Goal: Communication & Community: Answer question/provide support

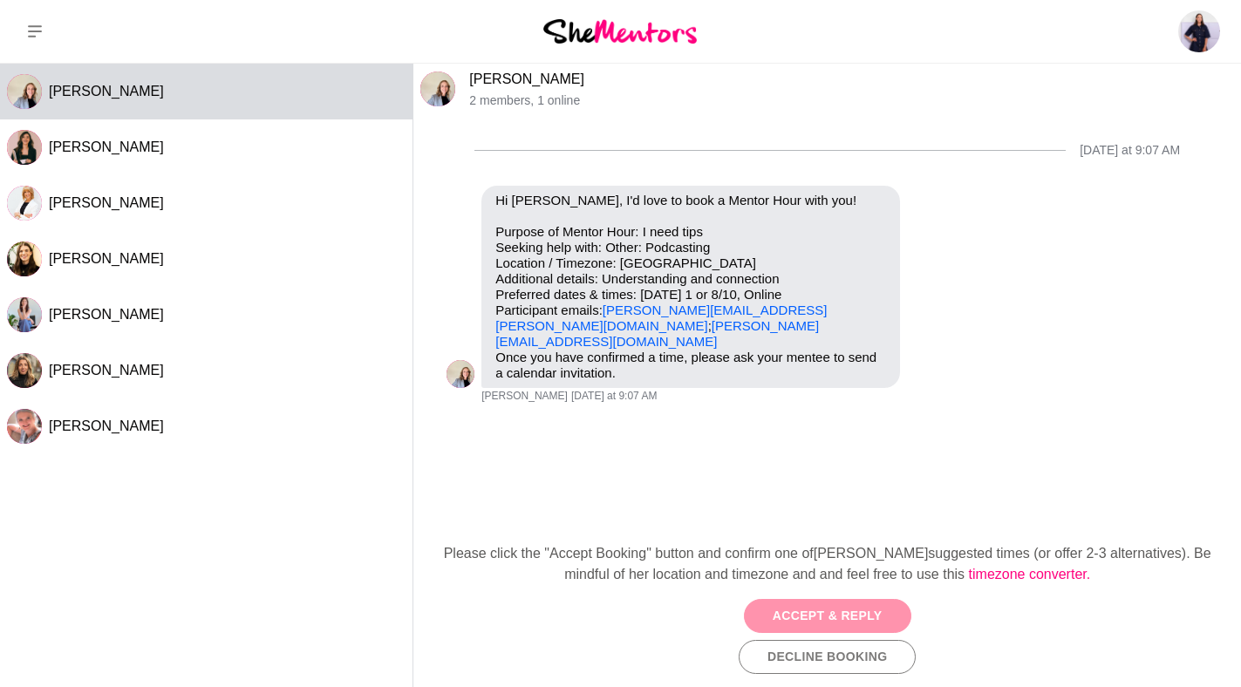
click at [848, 609] on button "Accept & Reply" at bounding box center [827, 616] width 167 height 34
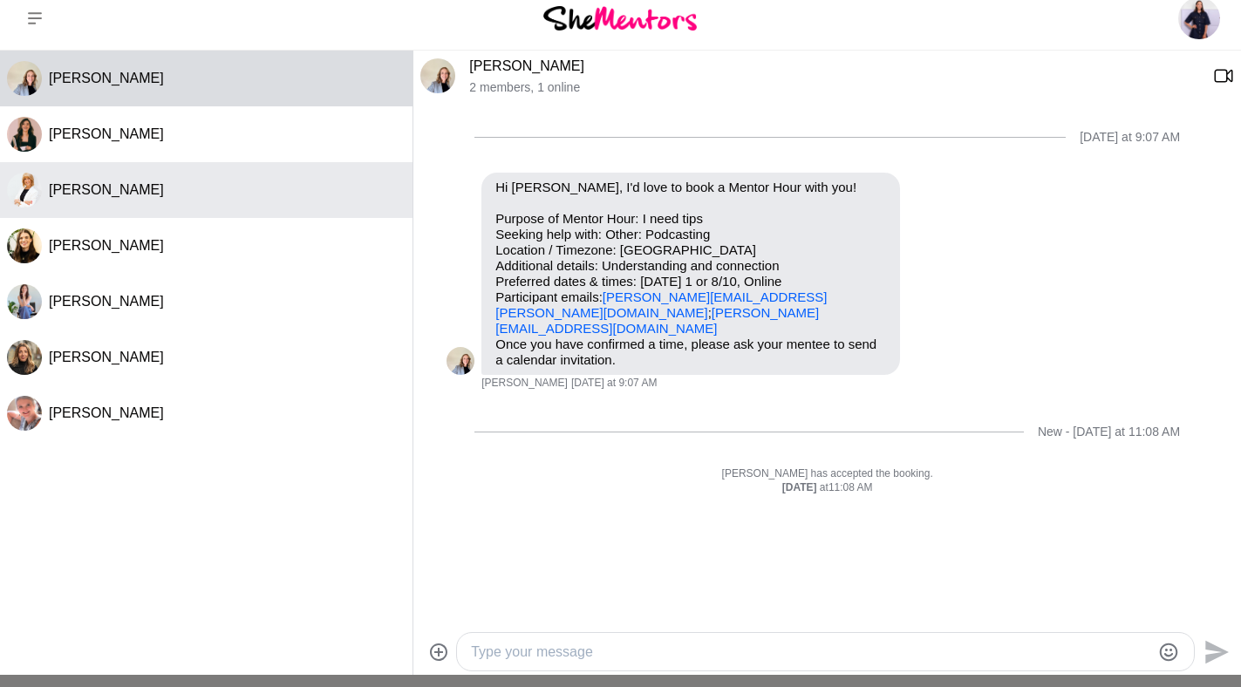
scroll to position [14, 0]
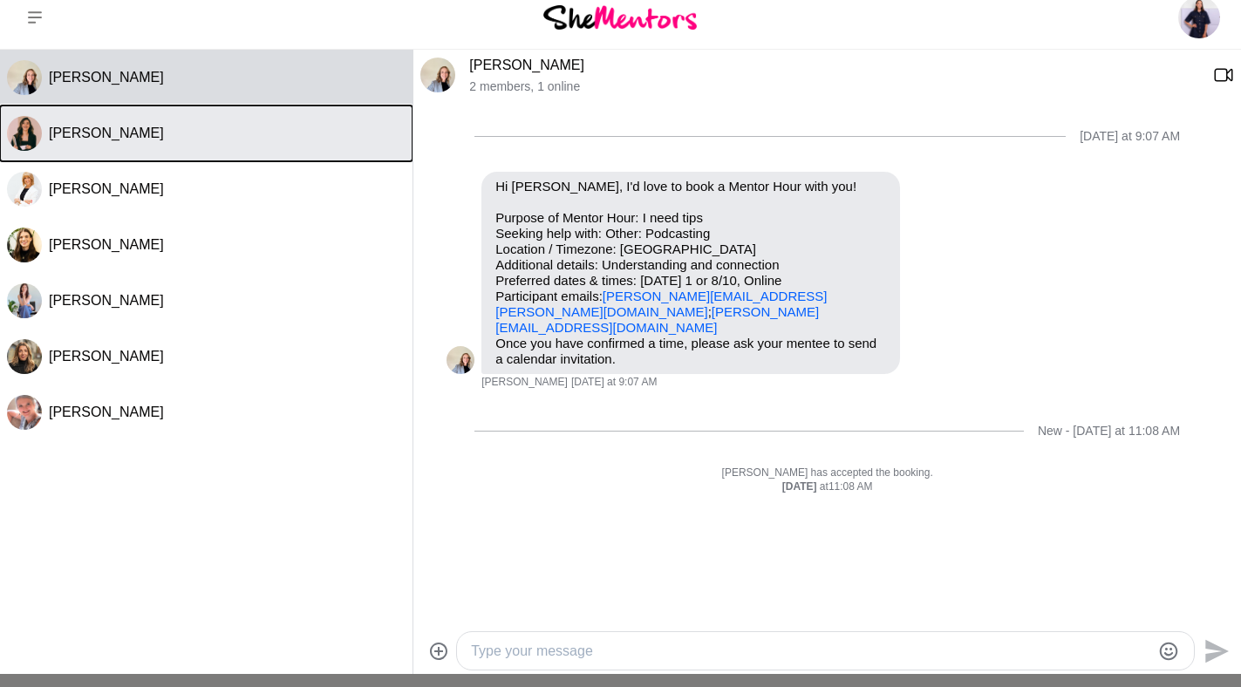
click at [184, 146] on button "[PERSON_NAME]" at bounding box center [206, 134] width 412 height 56
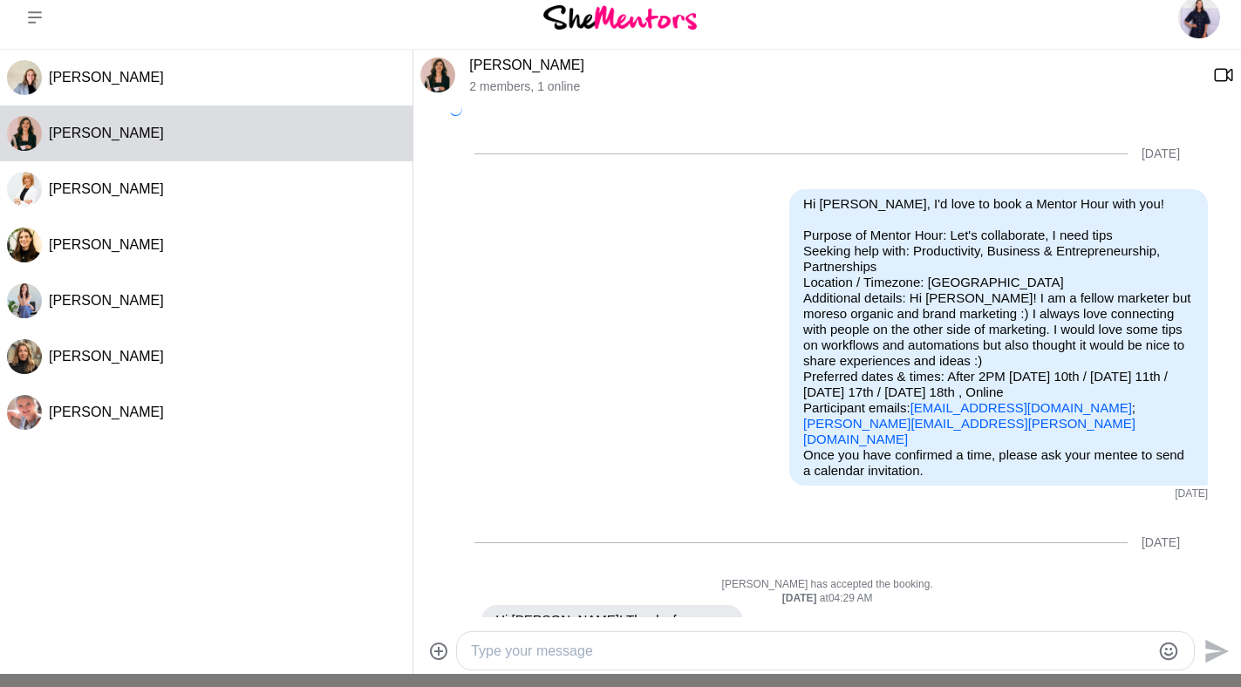
scroll to position [279, 0]
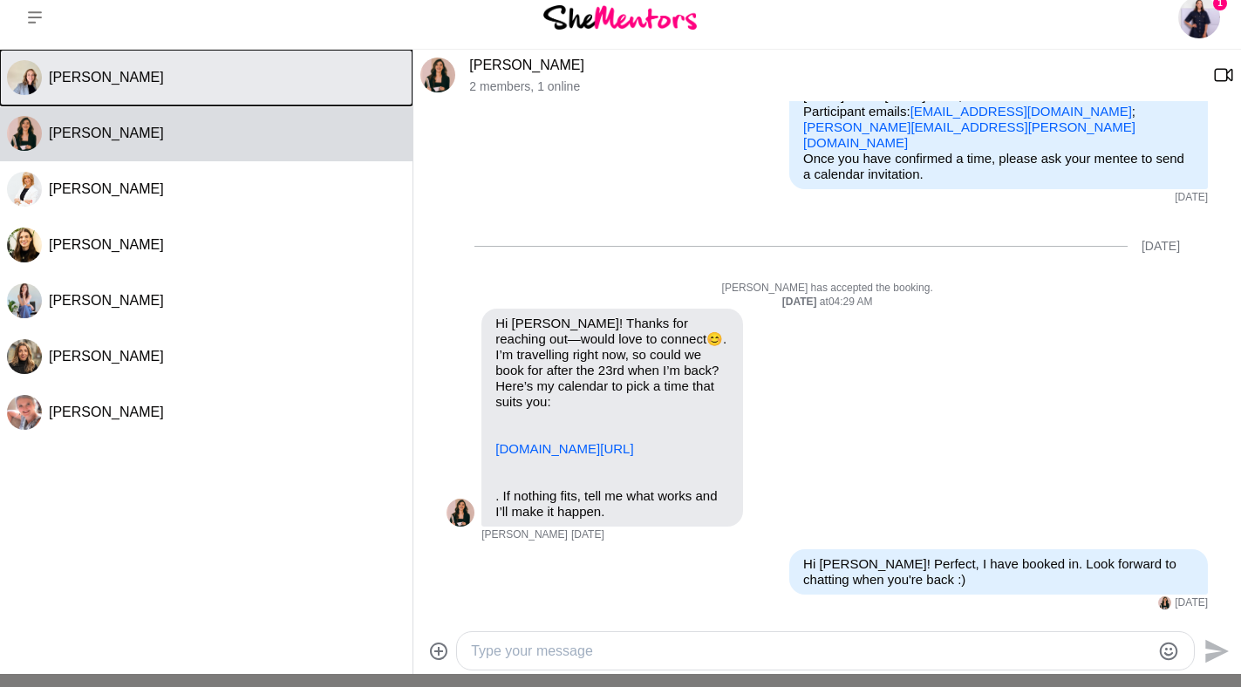
click at [136, 64] on button "[PERSON_NAME]" at bounding box center [206, 78] width 412 height 56
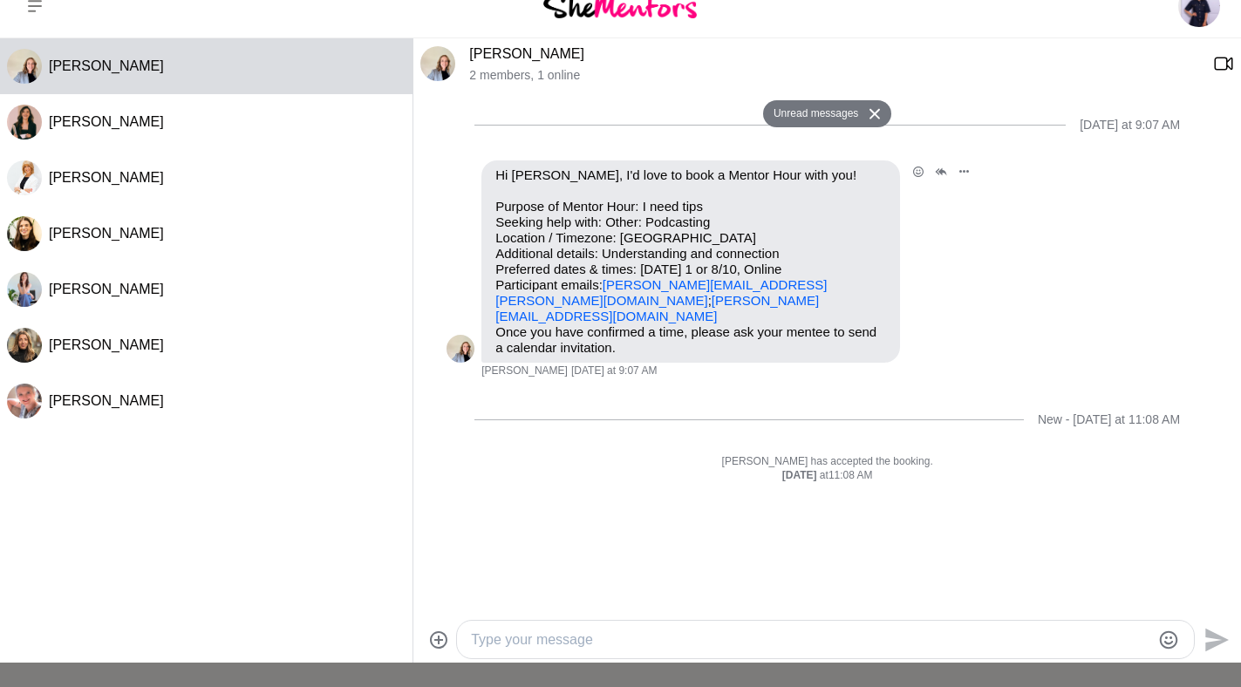
scroll to position [27, 0]
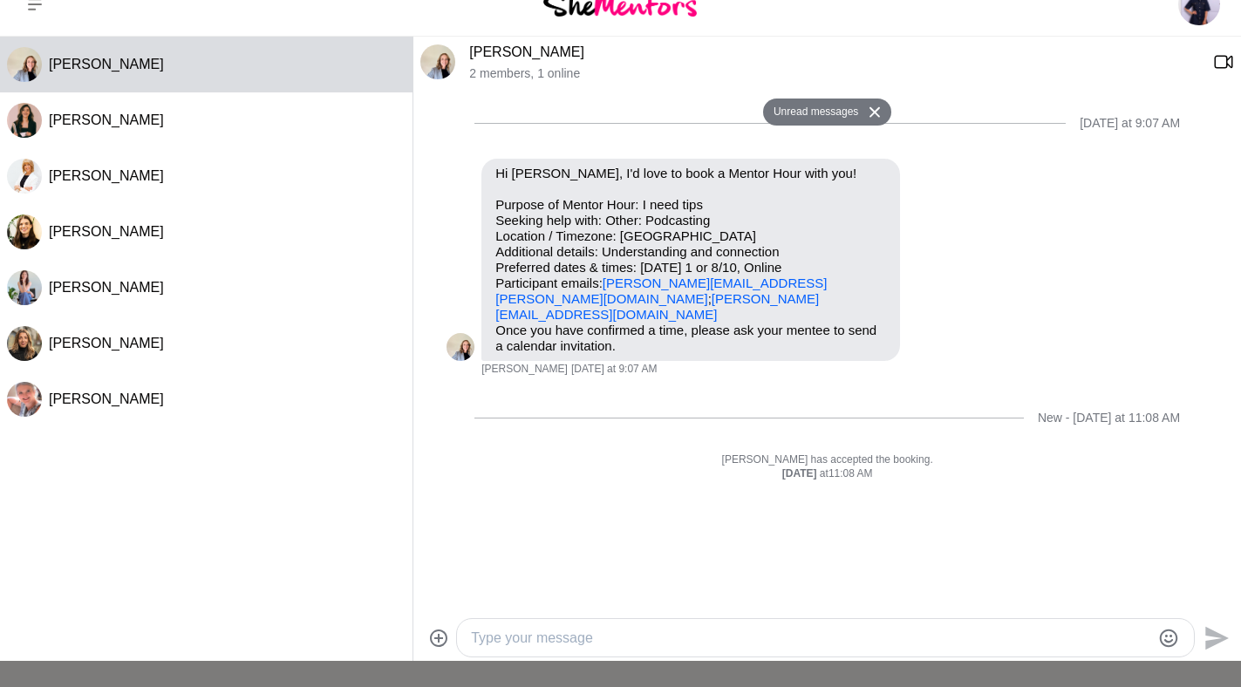
click at [550, 632] on textarea "Type your message" at bounding box center [810, 638] width 679 height 21
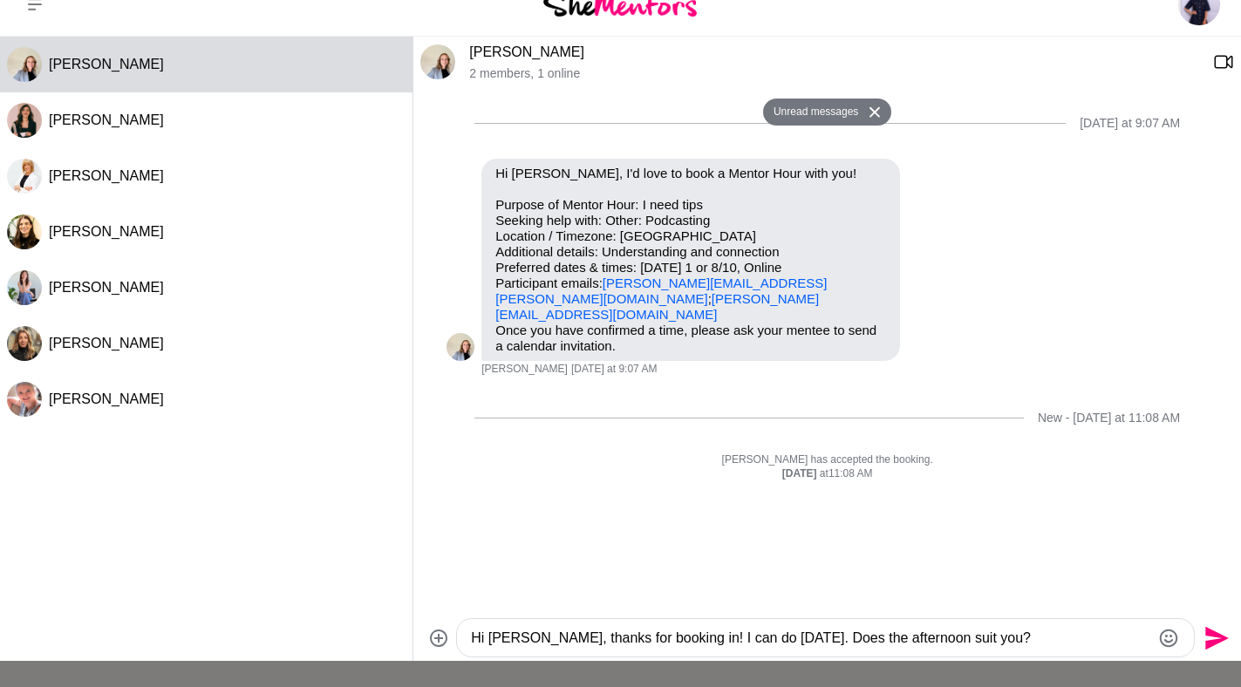
type textarea "Hi [PERSON_NAME], thanks for booking in! I can do [DATE]. Does the afternoon su…"
click at [1212, 634] on icon "Send" at bounding box center [1217, 638] width 24 height 24
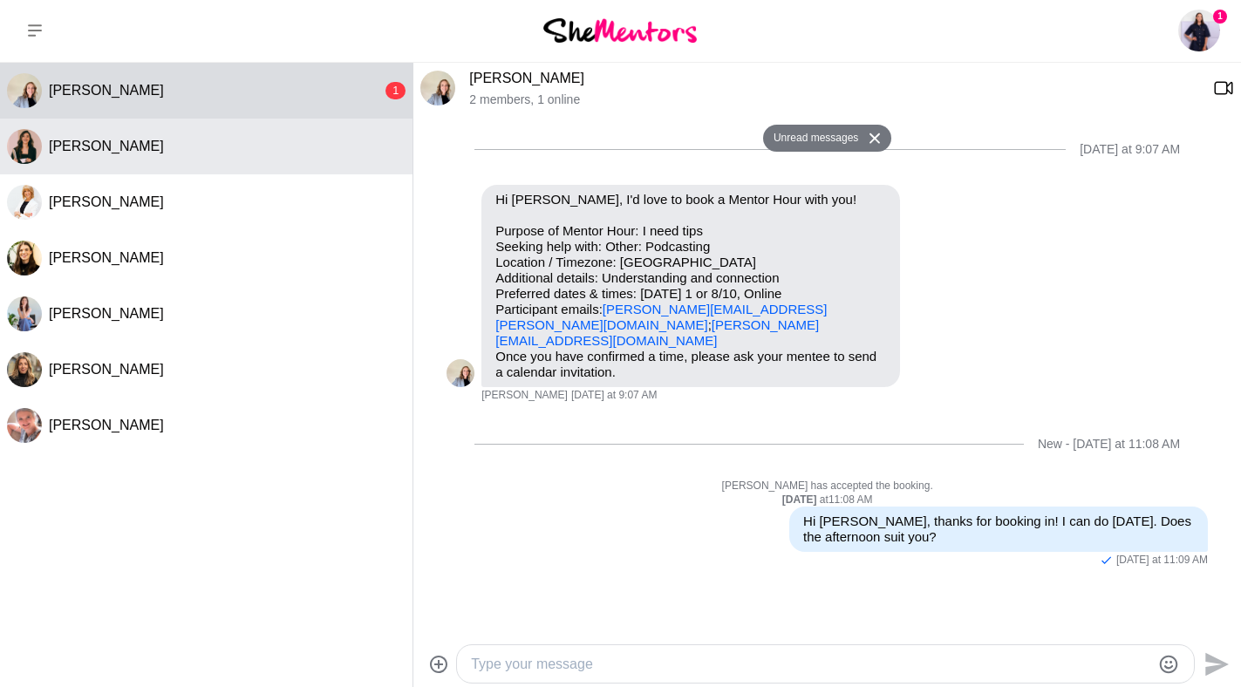
scroll to position [0, 0]
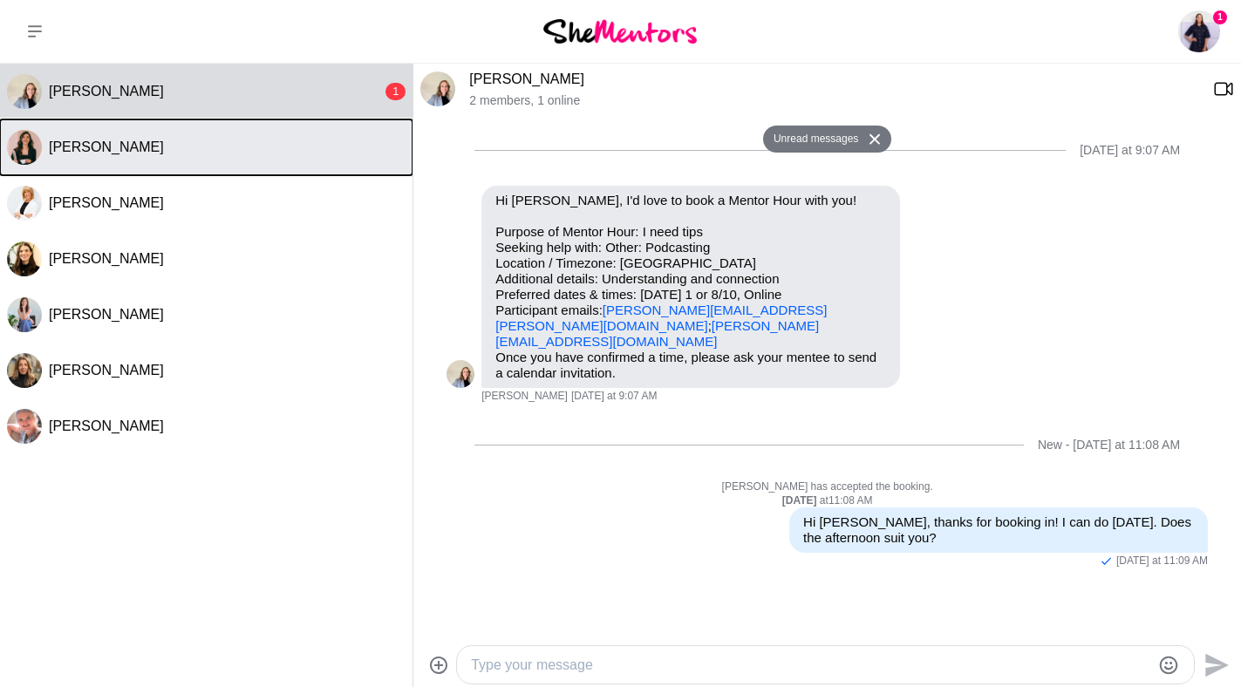
click at [280, 148] on div "[PERSON_NAME]" at bounding box center [227, 147] width 357 height 17
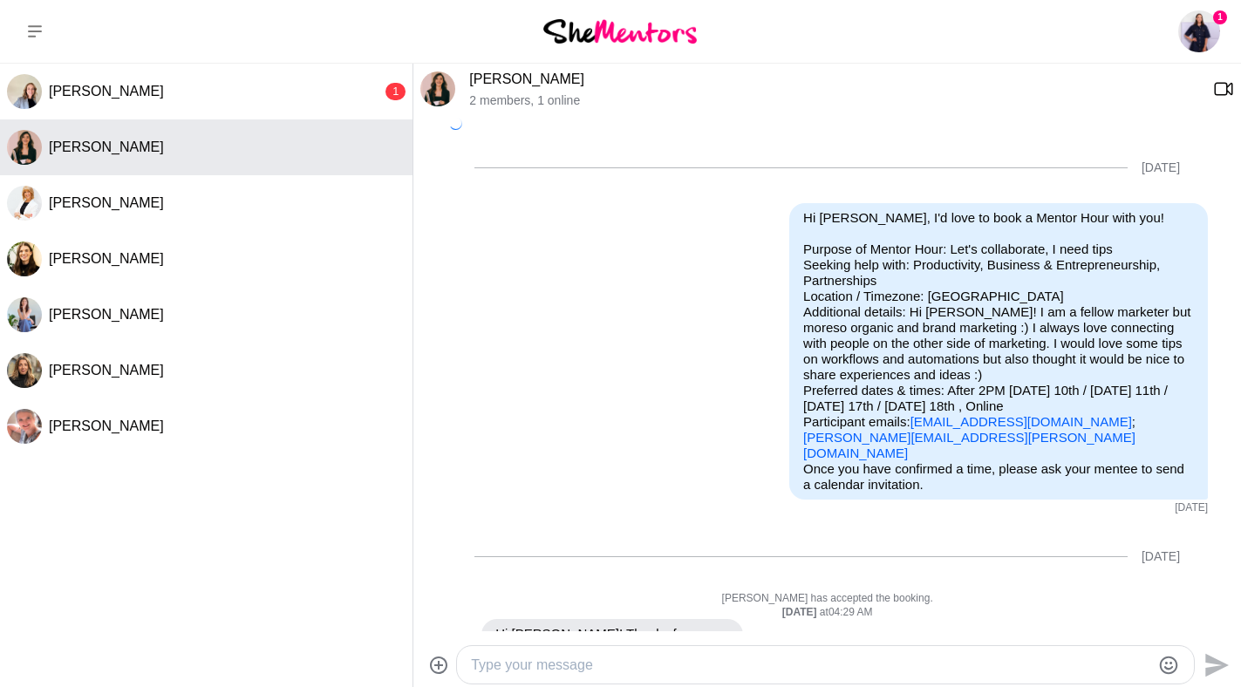
scroll to position [279, 0]
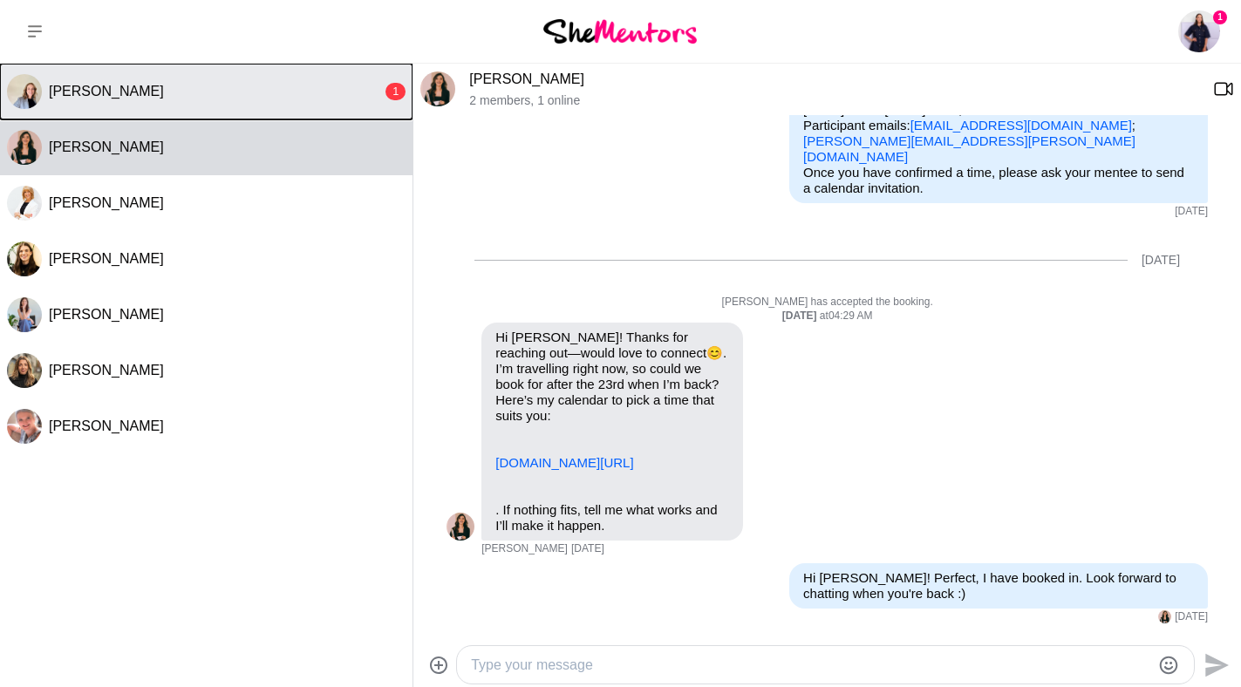
click at [282, 94] on div "[PERSON_NAME]" at bounding box center [215, 91] width 333 height 17
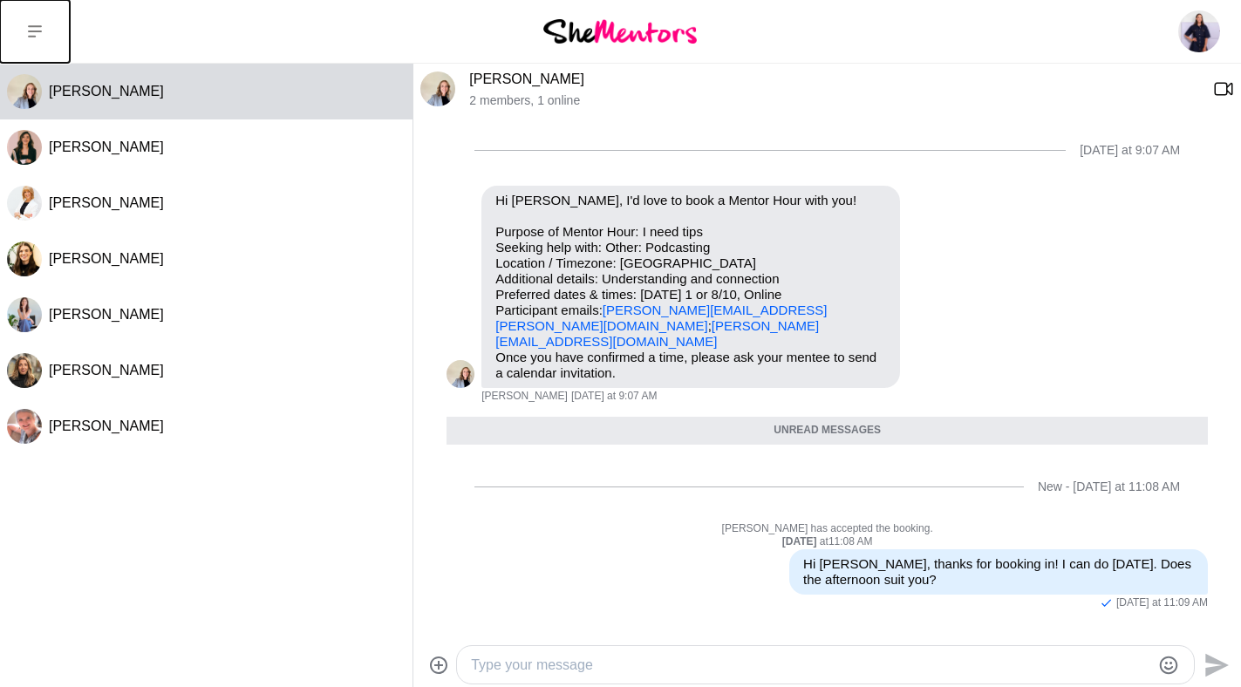
click at [51, 21] on button at bounding box center [35, 31] width 70 height 63
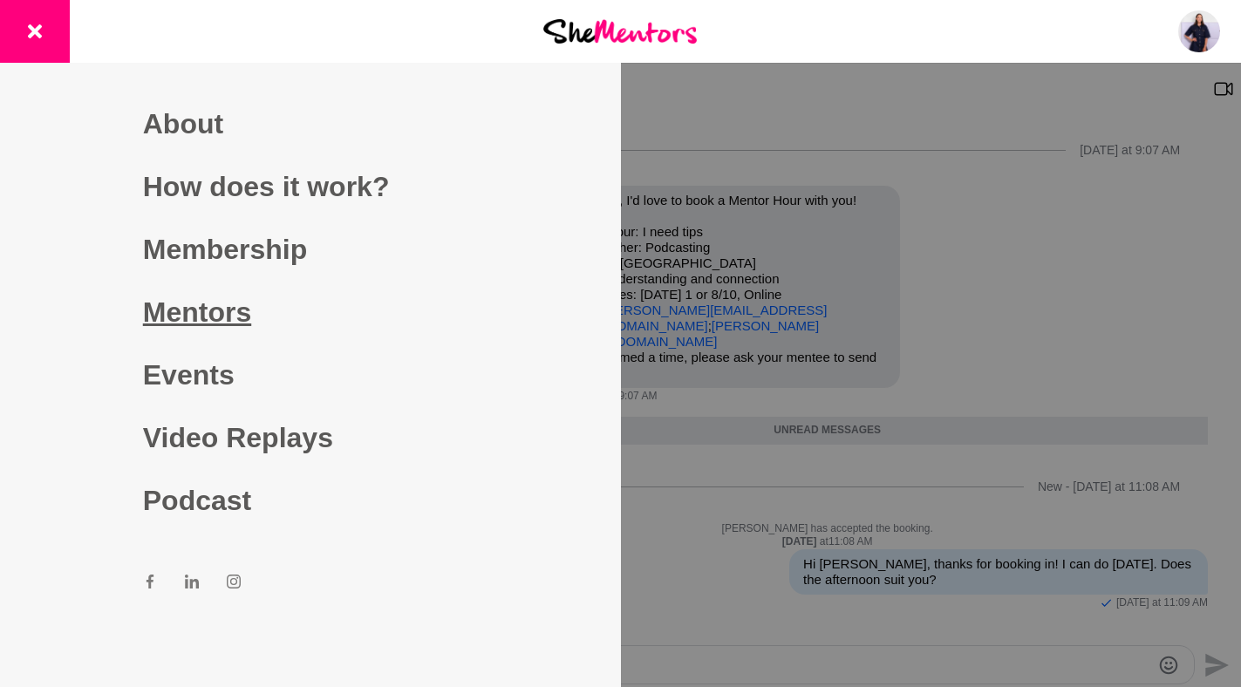
click at [218, 302] on link "Mentors" at bounding box center [310, 312] width 335 height 63
